Goal: Find contact information: Find phone

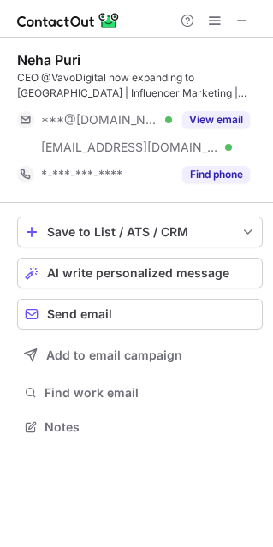
scroll to position [414, 273]
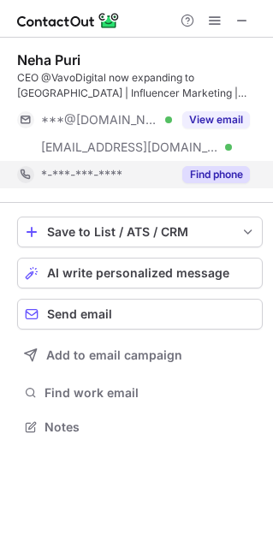
click at [241, 176] on button "Find phone" at bounding box center [216, 174] width 68 height 17
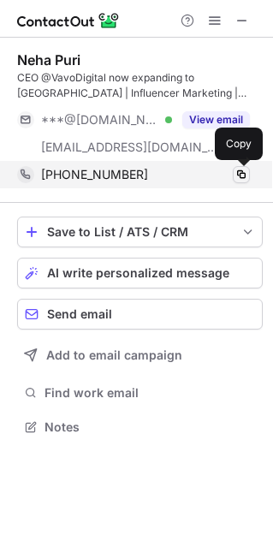
click at [239, 172] on span at bounding box center [242, 175] width 14 height 14
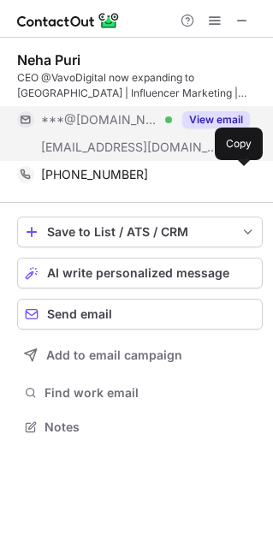
click at [229, 122] on button "View email" at bounding box center [216, 119] width 68 height 17
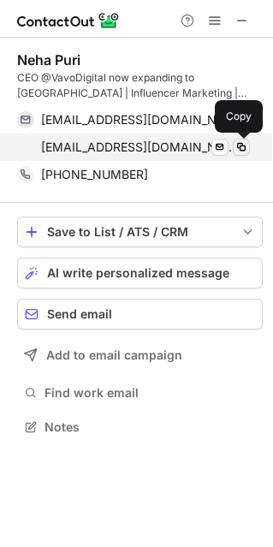
click at [239, 146] on span at bounding box center [242, 147] width 14 height 14
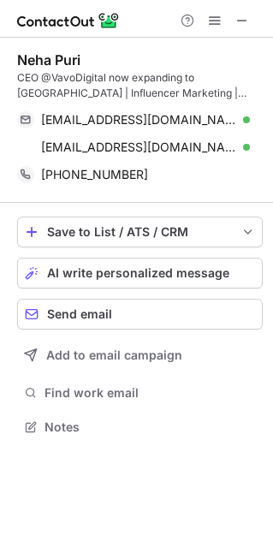
scroll to position [9, 8]
click at [245, 21] on span at bounding box center [242, 21] width 14 height 14
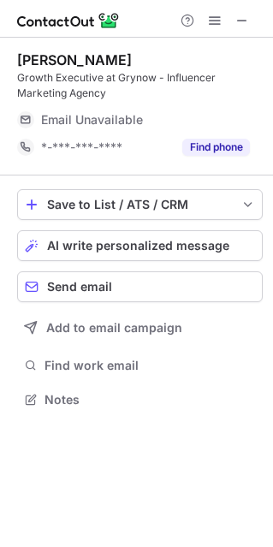
scroll to position [387, 273]
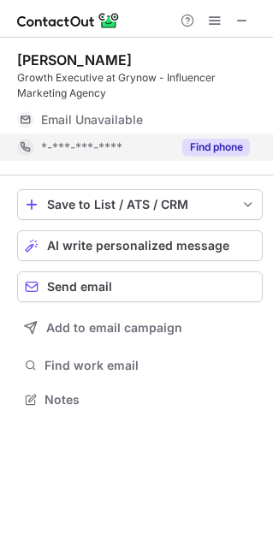
click at [211, 145] on button "Find phone" at bounding box center [216, 147] width 68 height 17
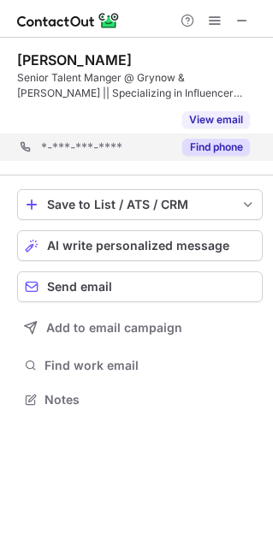
scroll to position [360, 273]
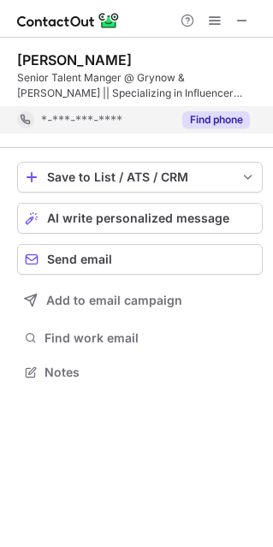
click at [235, 110] on div "Find phone" at bounding box center [211, 119] width 78 height 27
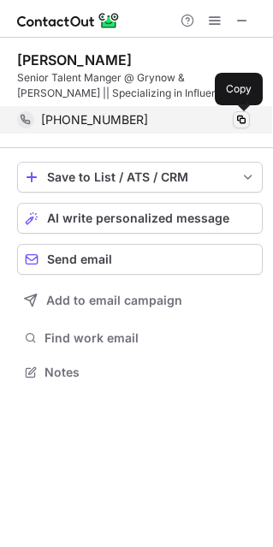
click at [245, 119] on span at bounding box center [242, 120] width 14 height 14
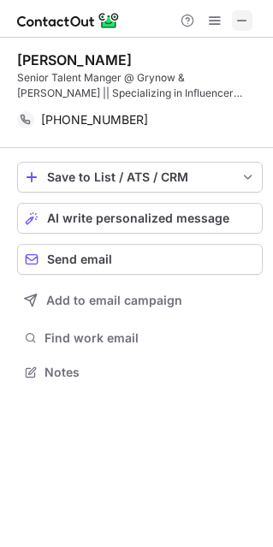
click at [246, 21] on span at bounding box center [242, 21] width 14 height 14
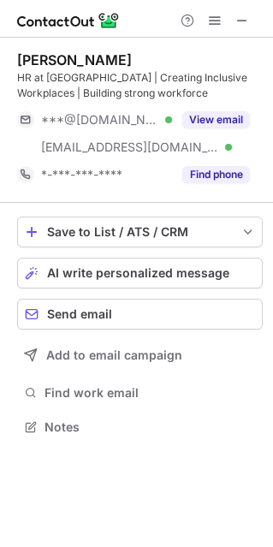
scroll to position [414, 273]
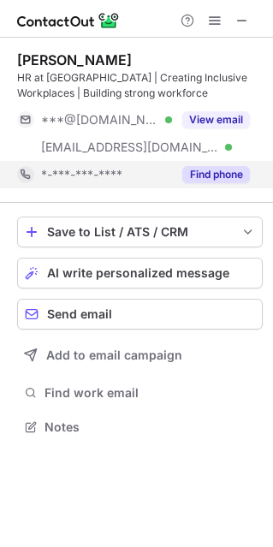
click at [230, 175] on button "Find phone" at bounding box center [216, 174] width 68 height 17
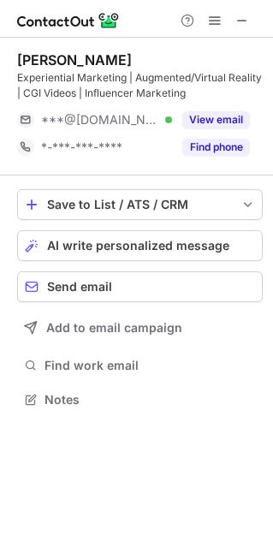
scroll to position [387, 273]
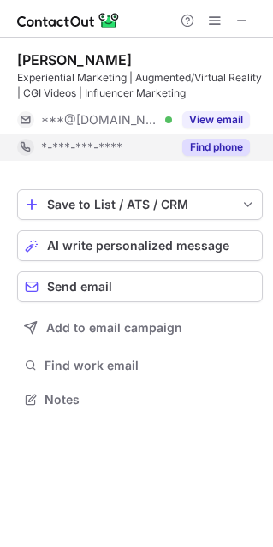
click at [227, 145] on button "Find phone" at bounding box center [216, 147] width 68 height 17
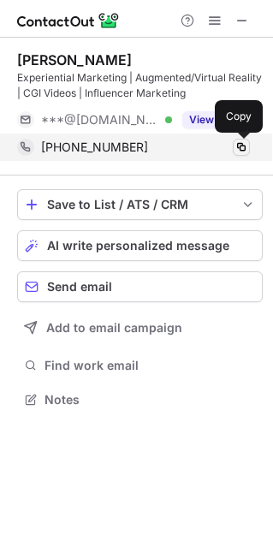
click at [242, 146] on span at bounding box center [242, 147] width 14 height 14
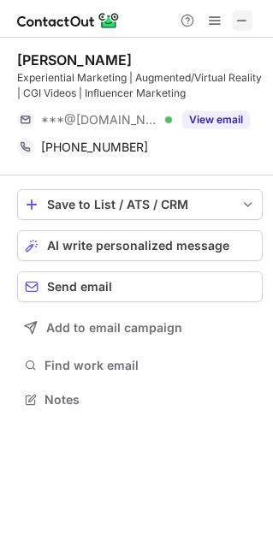
click at [247, 21] on span at bounding box center [242, 21] width 14 height 14
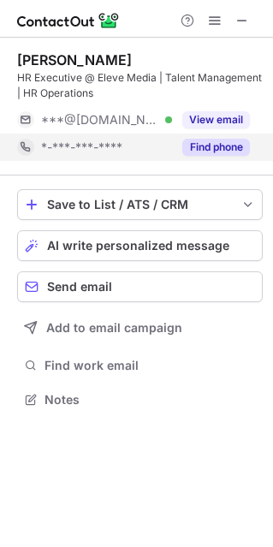
click at [205, 144] on button "Find phone" at bounding box center [216, 147] width 68 height 17
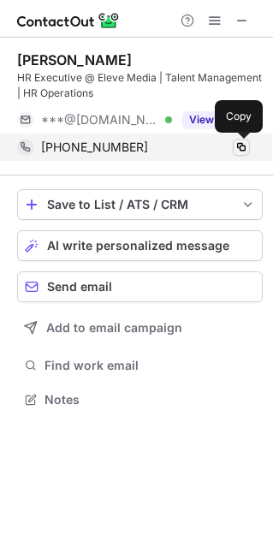
click at [239, 145] on span at bounding box center [242, 147] width 14 height 14
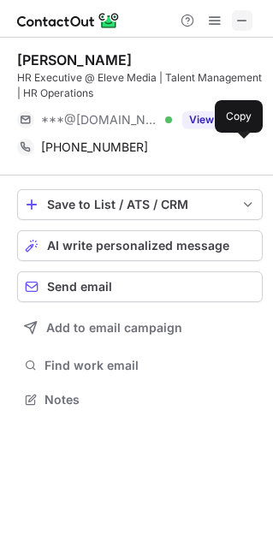
click at [246, 19] on span at bounding box center [242, 21] width 14 height 14
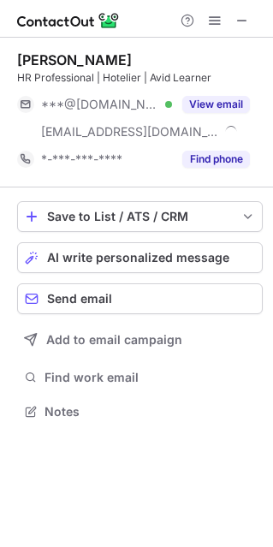
scroll to position [399, 273]
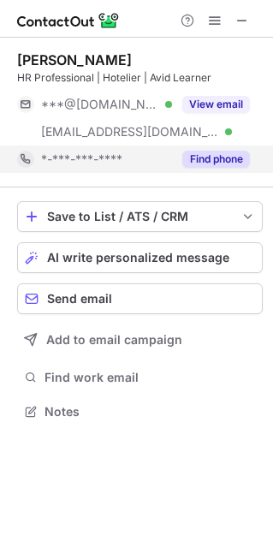
click at [212, 153] on button "Find phone" at bounding box center [216, 159] width 68 height 17
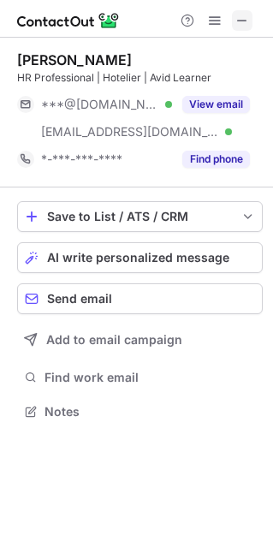
click at [243, 17] on span at bounding box center [242, 21] width 14 height 14
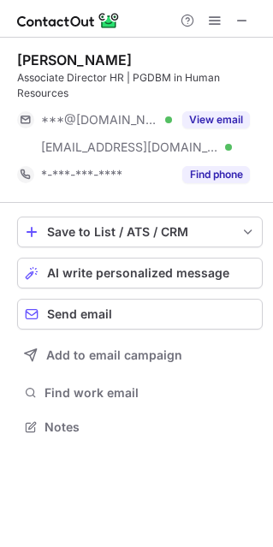
scroll to position [414, 273]
